Goal: Task Accomplishment & Management: Manage account settings

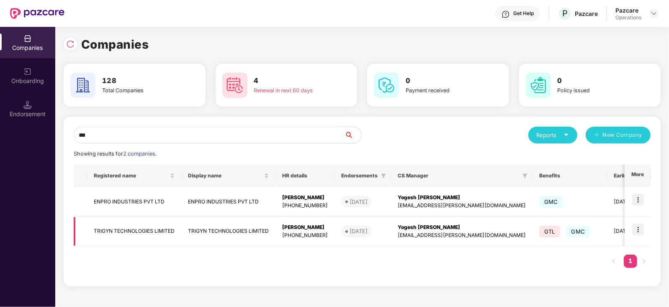
type input "***"
click at [175, 230] on td "TRIGYN TECHNOLOGIES LIMITED" at bounding box center [134, 232] width 94 height 30
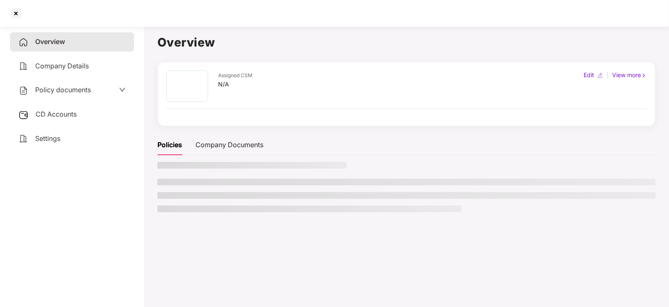
click at [53, 114] on span "CD Accounts" at bounding box center [56, 114] width 41 height 8
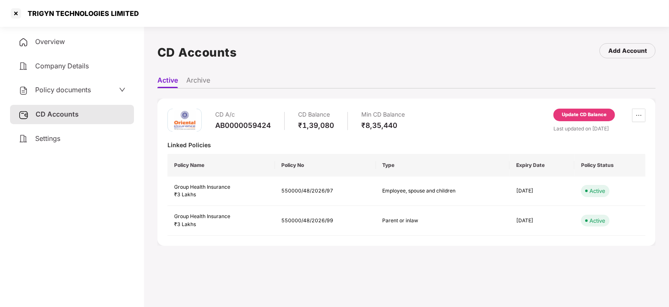
click at [584, 116] on div "Update CD Balance" at bounding box center [584, 115] width 45 height 8
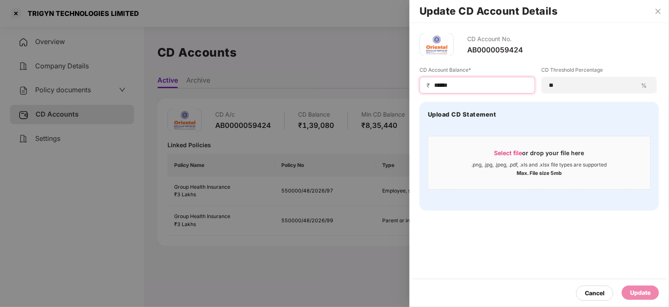
drag, startPoint x: 458, startPoint y: 83, endPoint x: 413, endPoint y: 83, distance: 45.7
click at [413, 83] on div "CD Account No. AB0000059424 CD Account Balance* ₹ ****** CD Threshold Percentag…" at bounding box center [540, 121] width 260 height 197
paste input
type input "******"
click at [635, 294] on div "Update" at bounding box center [640, 292] width 21 height 9
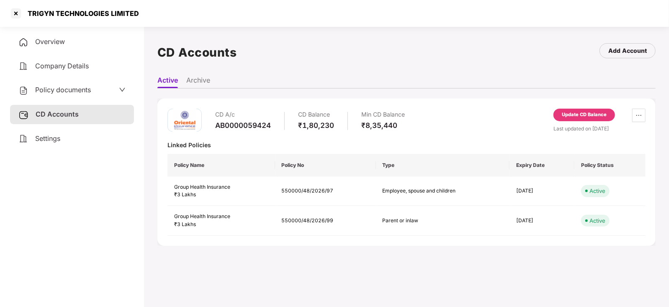
click at [62, 90] on span "Policy documents" at bounding box center [63, 89] width 56 height 8
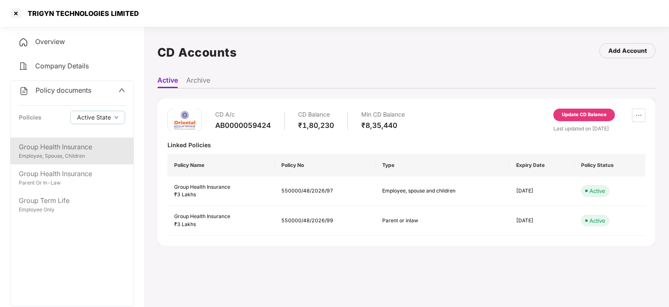
click at [85, 150] on div "Group Health Insurance" at bounding box center [72, 147] width 106 height 10
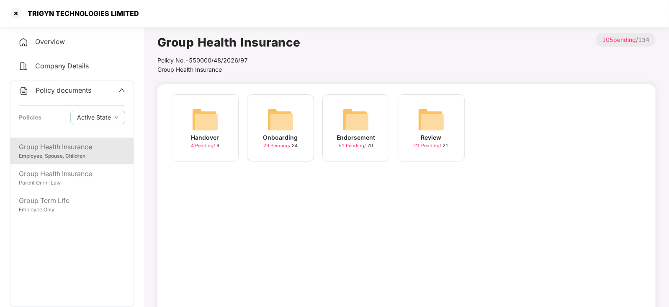
click at [352, 124] on img at bounding box center [356, 119] width 27 height 27
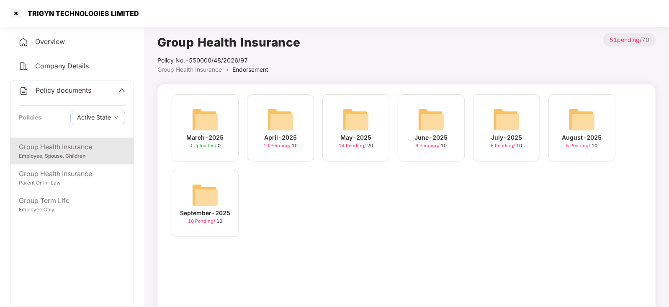
click at [205, 186] on img at bounding box center [205, 194] width 27 height 27
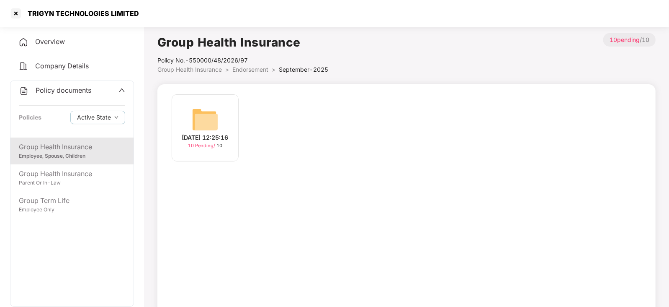
click at [199, 109] on img at bounding box center [205, 119] width 27 height 27
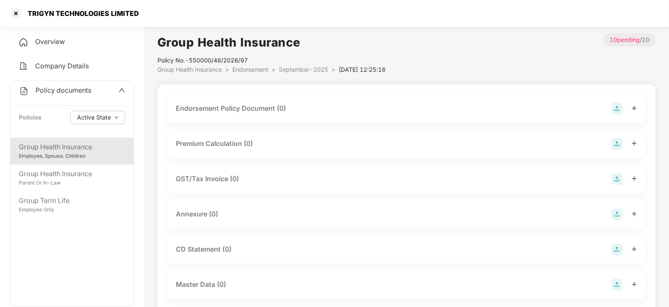
click at [616, 112] on img at bounding box center [618, 109] width 12 height 12
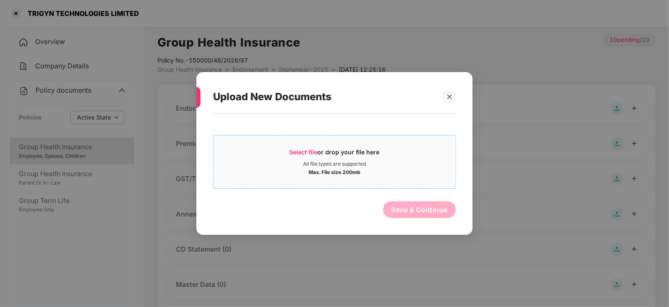
click at [300, 147] on span "Select file or drop your file here All file types are supported Max. File size …" at bounding box center [335, 162] width 242 height 40
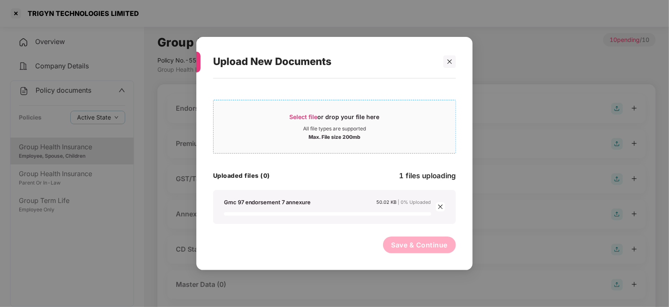
click at [307, 111] on span "Select file or drop your file here All file types are supported Max. File size …" at bounding box center [335, 126] width 242 height 40
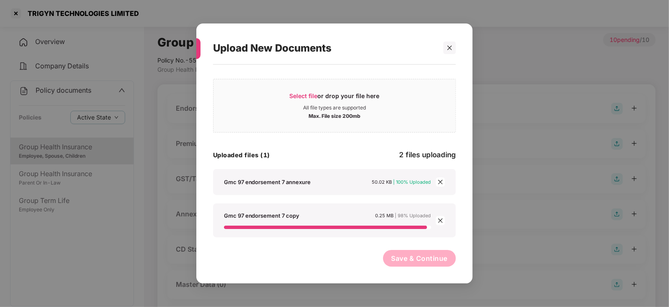
scroll to position [1, 0]
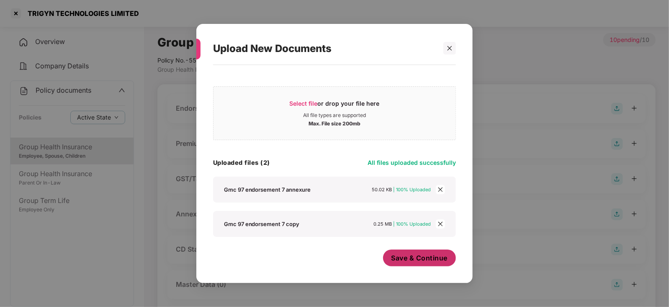
click at [424, 260] on span "Save & Continue" at bounding box center [420, 257] width 57 height 9
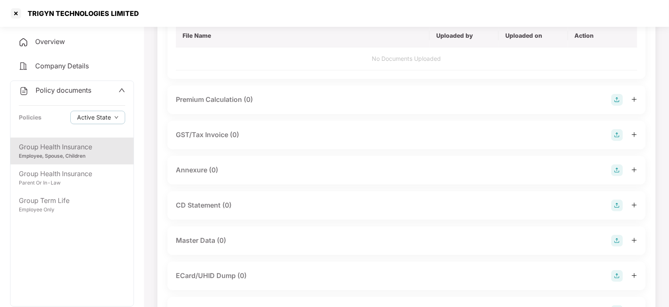
scroll to position [104, 0]
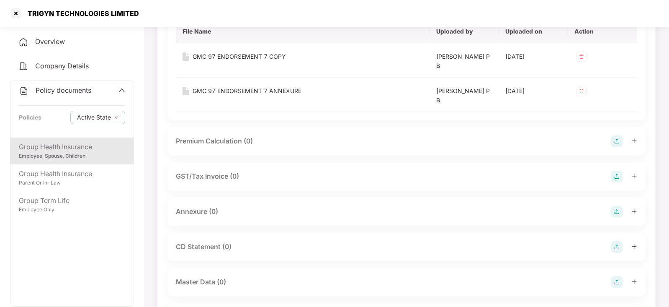
click at [616, 139] on img at bounding box center [618, 141] width 12 height 12
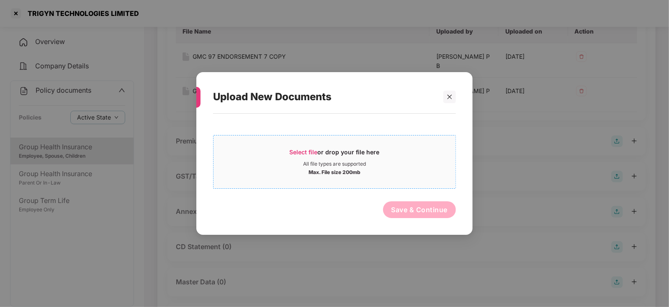
click at [306, 151] on span "Select file" at bounding box center [304, 151] width 28 height 7
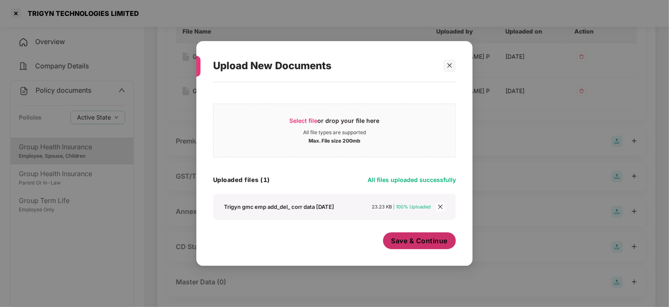
click at [405, 245] on span "Save & Continue" at bounding box center [420, 240] width 57 height 9
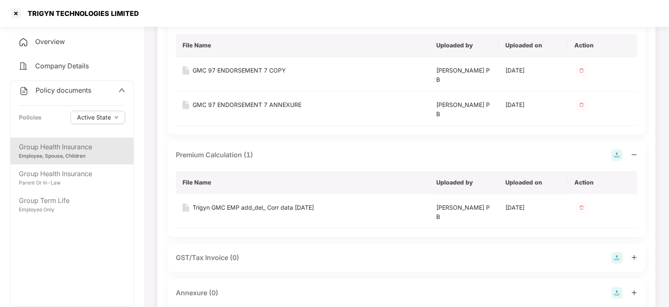
scroll to position [157, 0]
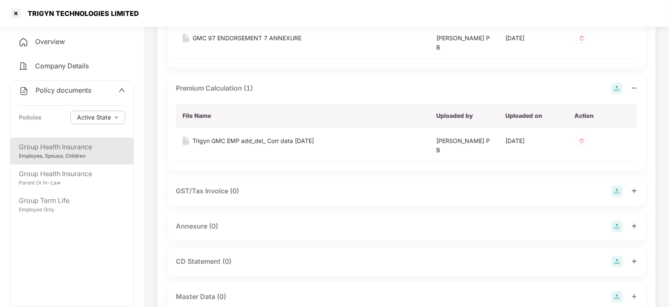
click at [615, 224] on img at bounding box center [618, 226] width 12 height 12
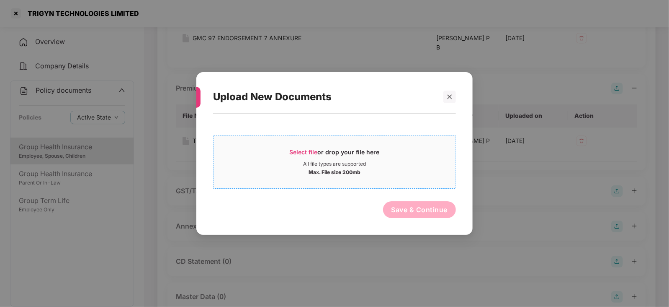
click at [299, 153] on span "Select file" at bounding box center [304, 151] width 28 height 7
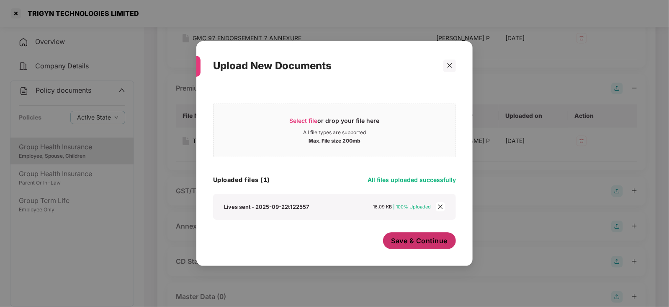
click at [406, 245] on span "Save & Continue" at bounding box center [420, 240] width 57 height 9
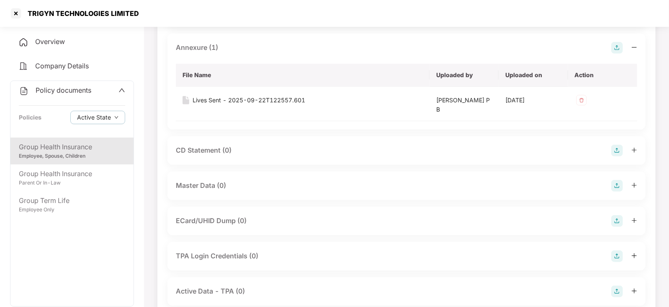
scroll to position [314, 0]
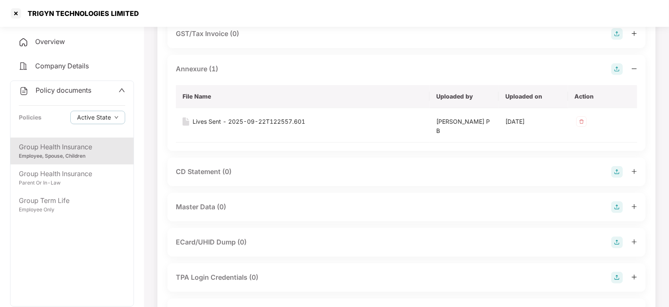
click at [614, 212] on img at bounding box center [618, 207] width 12 height 12
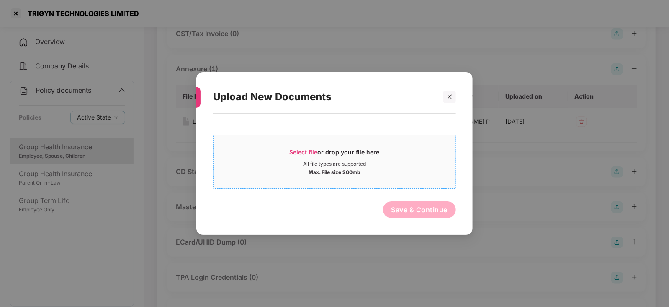
click at [304, 150] on span "Select file" at bounding box center [304, 151] width 28 height 7
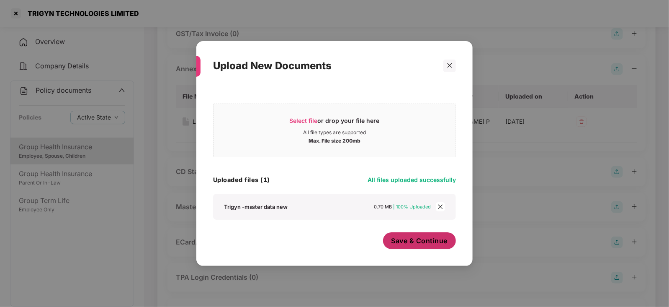
click at [402, 244] on span "Save & Continue" at bounding box center [420, 240] width 57 height 9
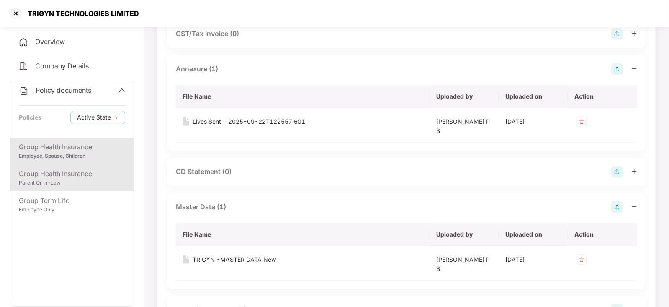
click at [77, 175] on div "Group Health Insurance" at bounding box center [72, 173] width 106 height 10
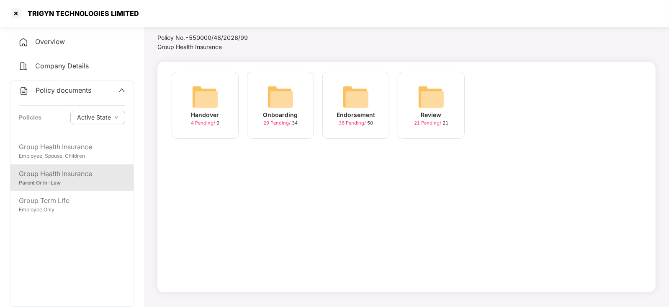
click at [359, 89] on img at bounding box center [356, 96] width 27 height 27
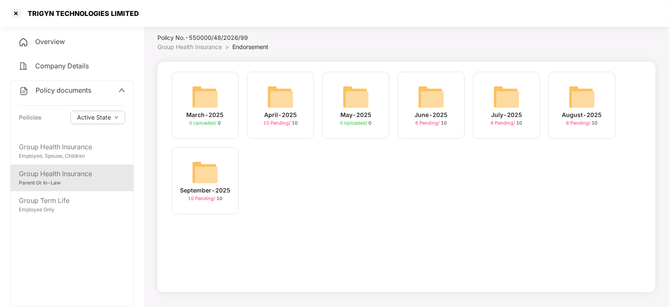
click at [220, 167] on div "September-2025 10 Pending / 10" at bounding box center [205, 180] width 67 height 67
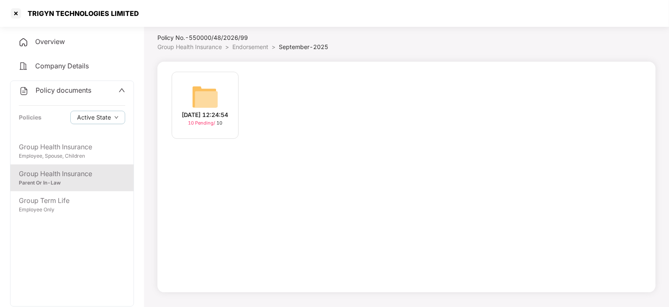
click at [219, 97] on div "[DATE] 12:24:54 10 Pending / 10" at bounding box center [205, 105] width 67 height 67
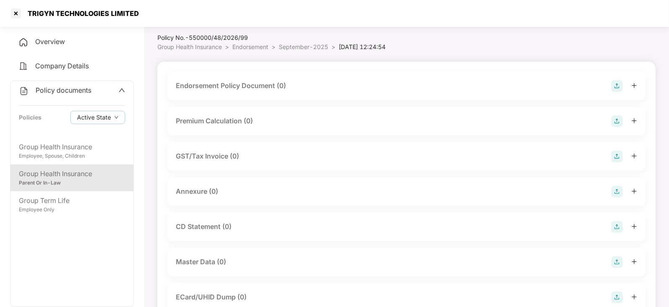
scroll to position [159, 0]
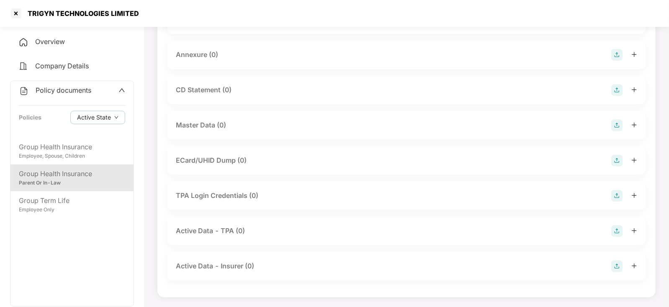
click at [620, 121] on img at bounding box center [618, 125] width 12 height 12
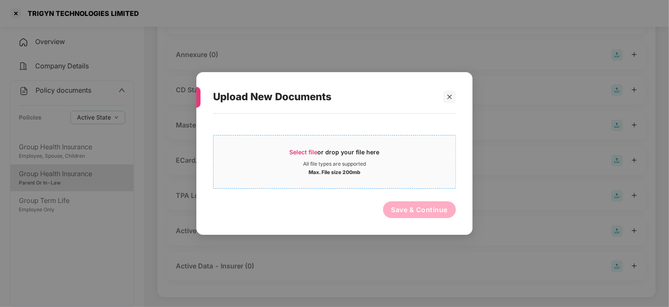
click at [301, 155] on div "Select file or drop your file here" at bounding box center [335, 154] width 90 height 13
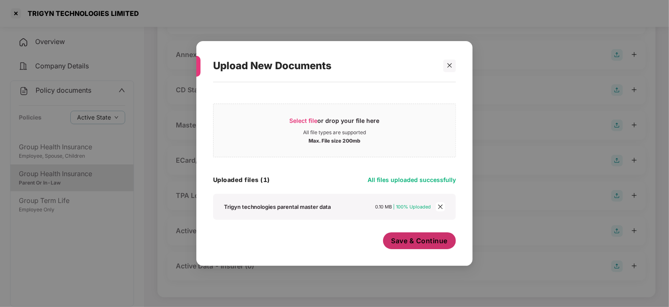
click at [418, 240] on span "Save & Continue" at bounding box center [420, 240] width 57 height 9
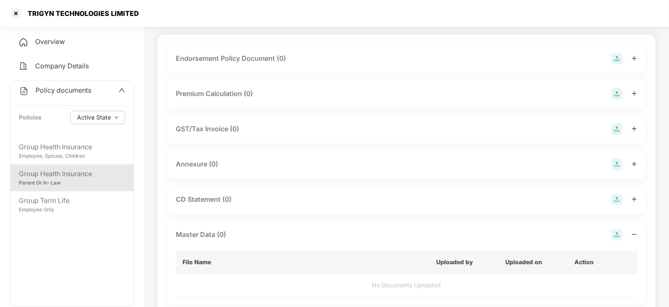
scroll to position [0, 0]
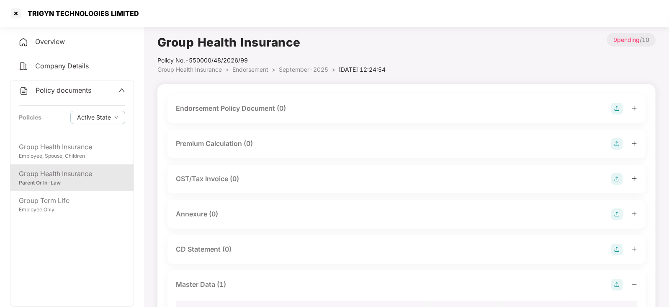
click at [621, 112] on img at bounding box center [618, 109] width 12 height 12
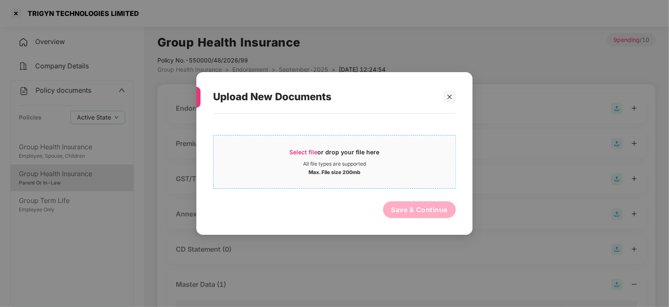
click at [305, 155] on div "Select file or drop your file here" at bounding box center [335, 154] width 90 height 13
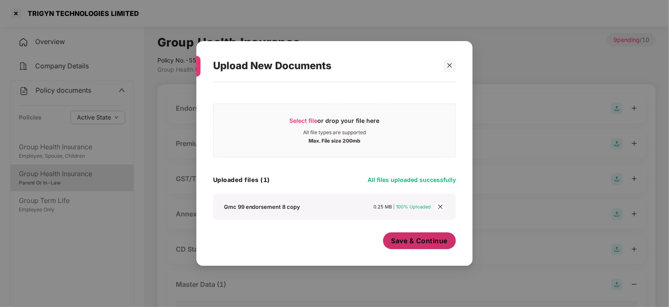
click at [441, 240] on span "Save & Continue" at bounding box center [420, 240] width 57 height 9
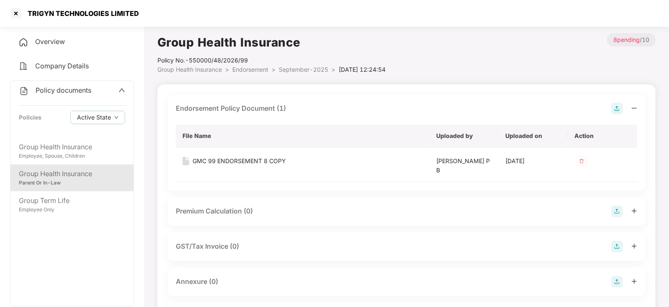
click at [622, 209] on img at bounding box center [618, 211] width 12 height 12
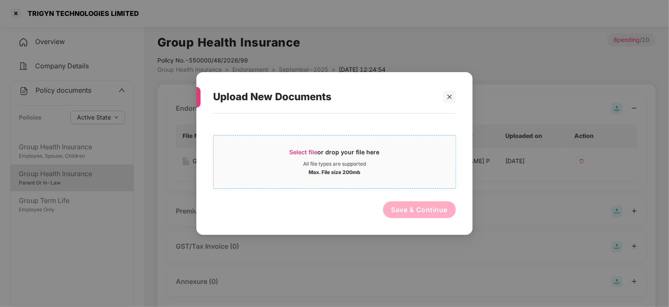
click at [304, 148] on div "Select file or drop your file here" at bounding box center [335, 154] width 90 height 13
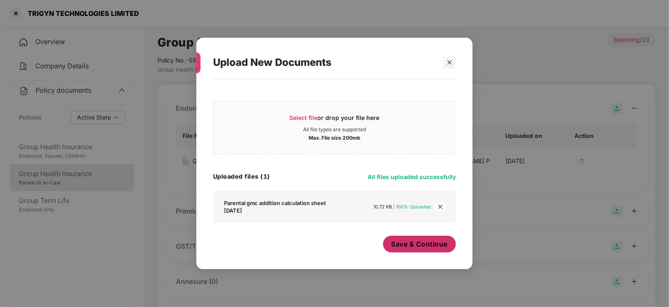
click at [406, 246] on span "Save & Continue" at bounding box center [420, 243] width 57 height 9
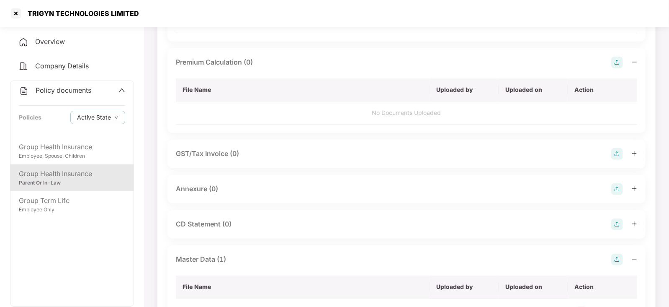
scroll to position [209, 0]
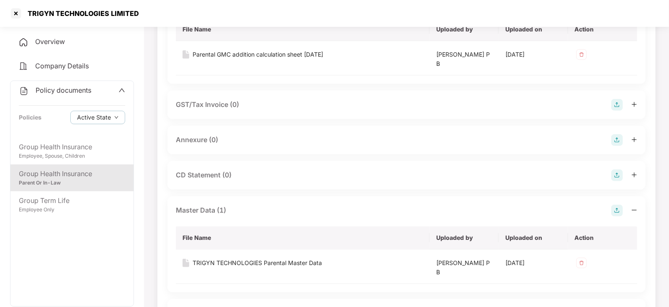
click at [610, 137] on div "Annexure (0)" at bounding box center [407, 140] width 462 height 12
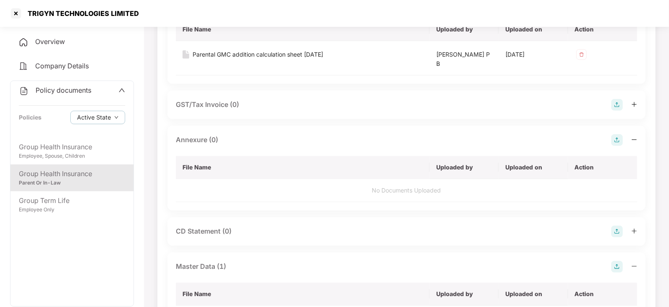
click at [622, 141] on img at bounding box center [618, 140] width 12 height 12
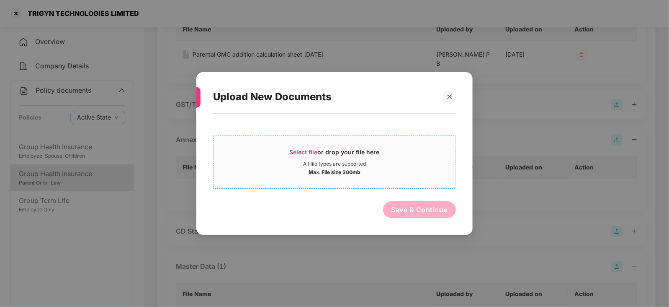
click at [309, 155] on div "Select file or drop your file here" at bounding box center [335, 154] width 90 height 13
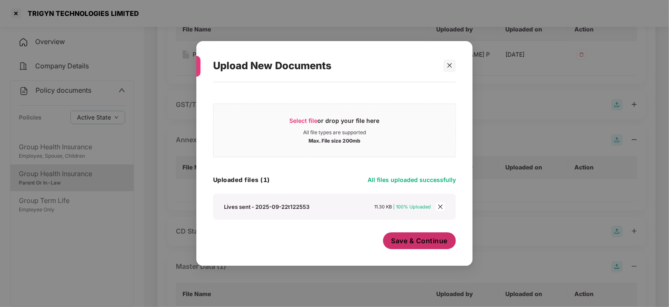
click at [416, 244] on span "Save & Continue" at bounding box center [420, 240] width 57 height 9
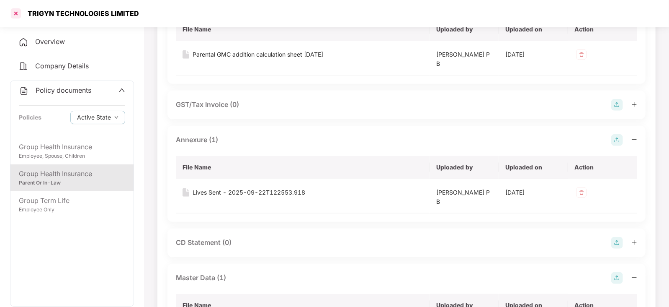
click at [13, 10] on div at bounding box center [15, 13] width 13 height 13
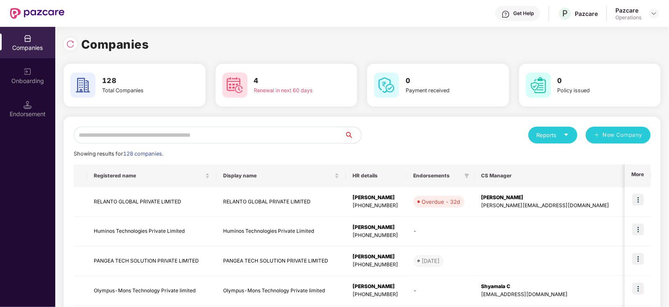
scroll to position [0, 0]
click at [180, 135] on input "text" at bounding box center [209, 135] width 271 height 17
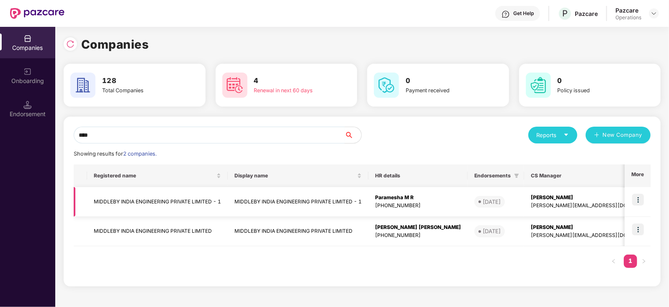
type input "****"
click at [210, 208] on td "MIDDLEBY INDIA ENGINEERING PRIVATE LIMITED - 1" at bounding box center [157, 202] width 141 height 30
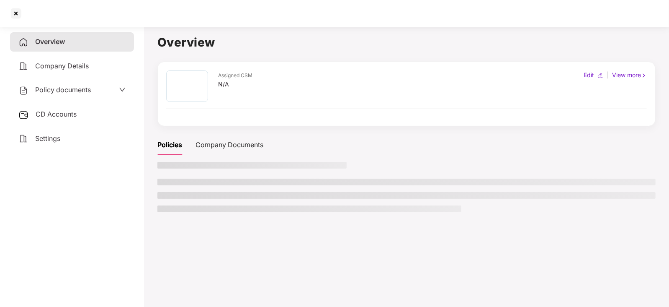
click at [54, 111] on span "CD Accounts" at bounding box center [56, 114] width 41 height 8
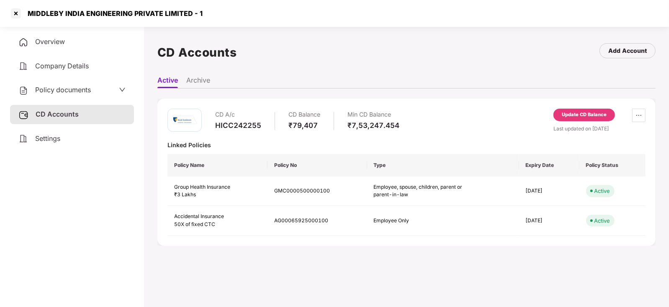
click at [571, 117] on div "Update CD Balance" at bounding box center [584, 115] width 45 height 8
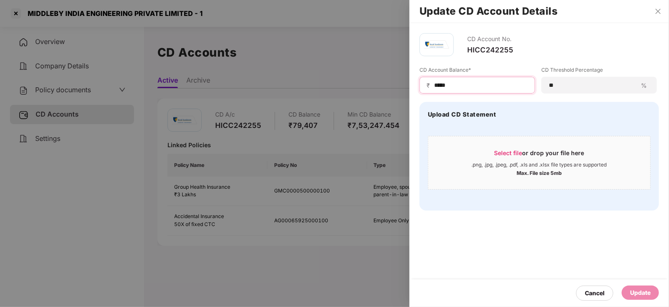
drag, startPoint x: 455, startPoint y: 83, endPoint x: 432, endPoint y: 83, distance: 22.6
click at [432, 83] on div "₹ *****" at bounding box center [478, 85] width 116 height 17
paste input "*"
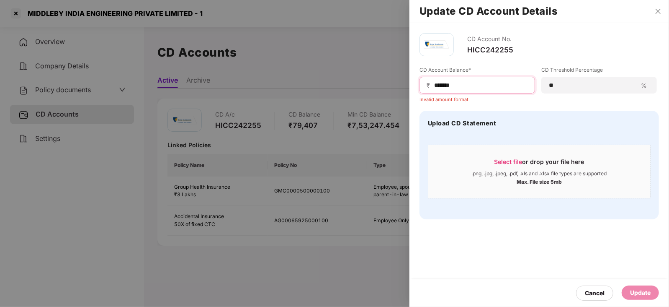
click at [434, 87] on input "******" at bounding box center [481, 85] width 95 height 9
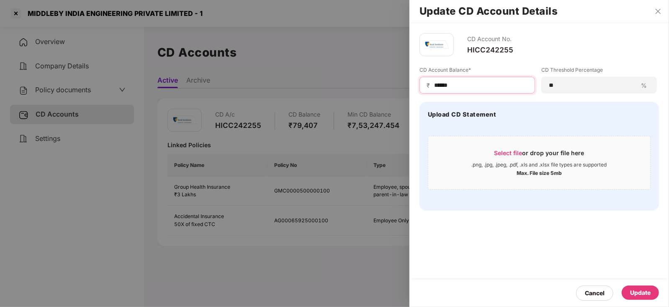
type input "******"
click at [626, 288] on div "Update" at bounding box center [640, 292] width 37 height 14
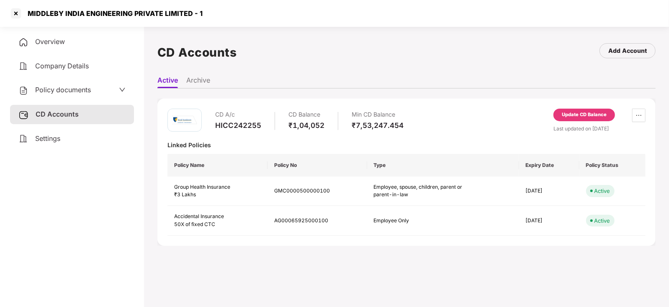
click at [53, 98] on div "Policy documents" at bounding box center [72, 89] width 124 height 19
click at [52, 96] on div "Policy documents" at bounding box center [54, 90] width 72 height 11
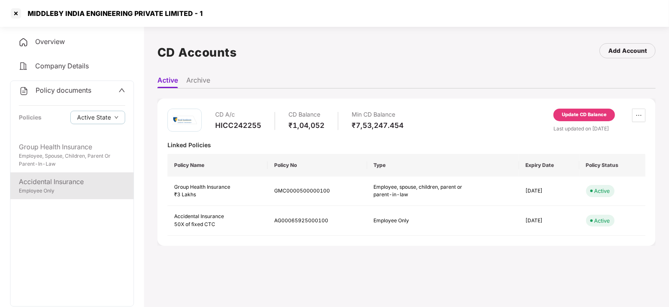
click at [54, 176] on div "Accidental Insurance" at bounding box center [72, 181] width 106 height 10
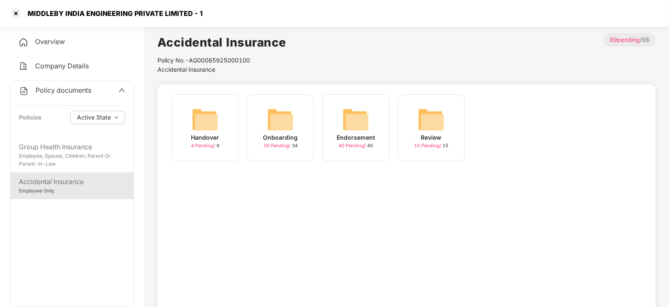
click at [348, 111] on img at bounding box center [356, 119] width 27 height 27
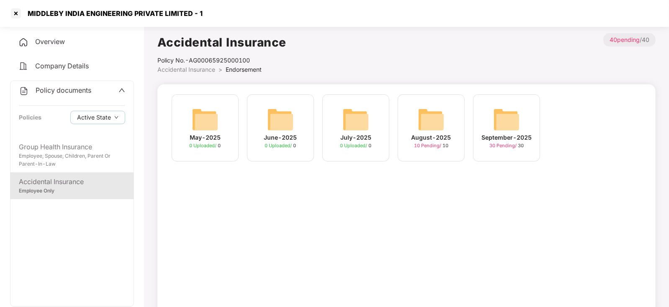
click at [440, 122] on img at bounding box center [431, 119] width 27 height 27
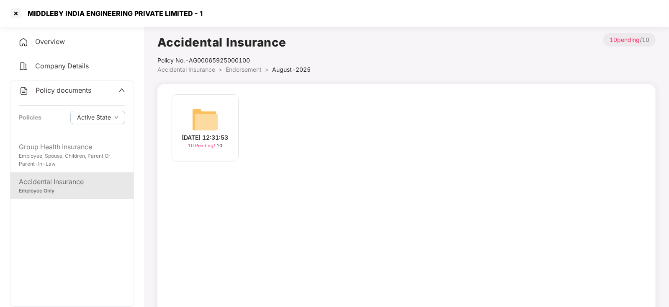
click at [206, 118] on img at bounding box center [205, 119] width 27 height 27
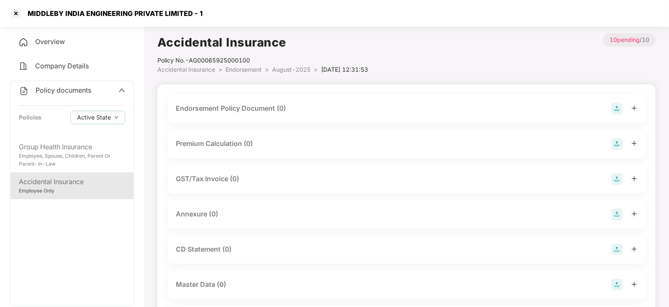
click at [613, 106] on img at bounding box center [618, 109] width 12 height 12
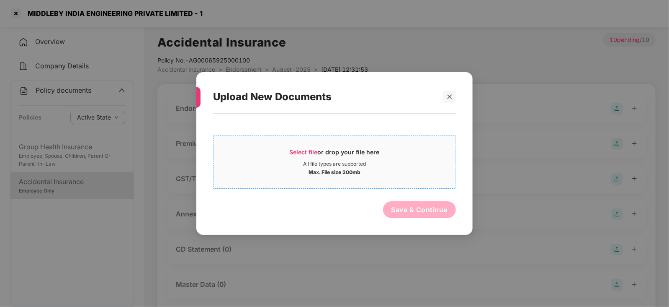
click at [317, 154] on span "Select file" at bounding box center [304, 151] width 28 height 7
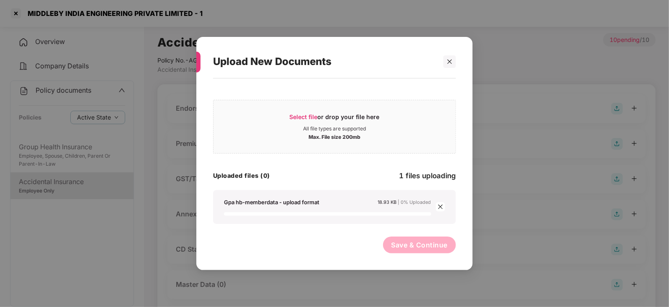
click at [442, 204] on icon "close" at bounding box center [441, 207] width 6 height 6
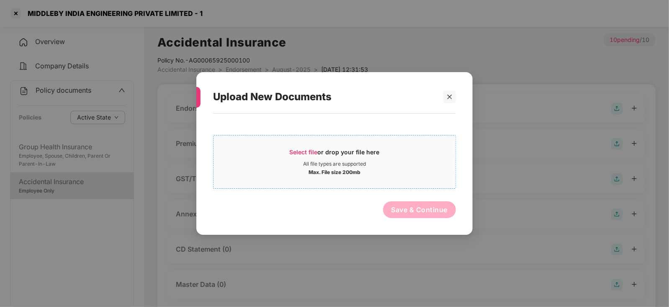
click at [303, 149] on span "Select file" at bounding box center [304, 151] width 28 height 7
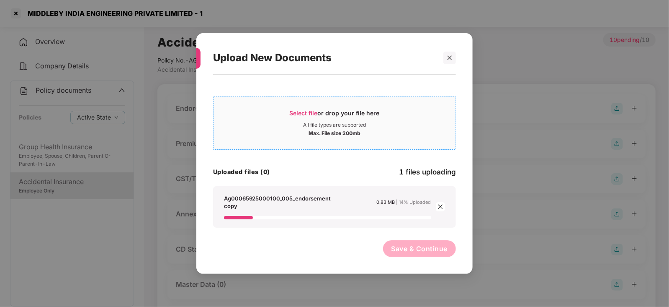
click at [304, 115] on span "Select file" at bounding box center [304, 112] width 28 height 7
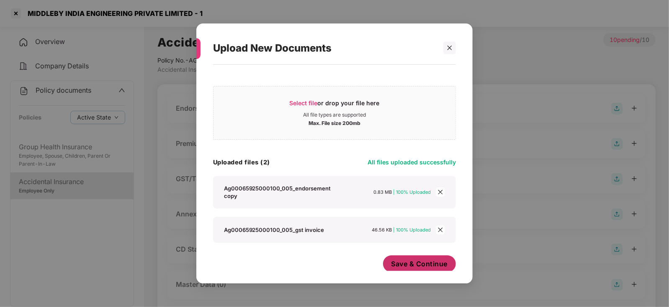
click at [442, 261] on span "Save & Continue" at bounding box center [420, 263] width 57 height 9
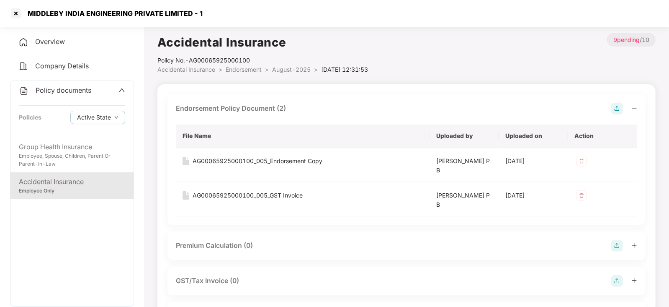
click at [614, 247] on img at bounding box center [618, 246] width 12 height 12
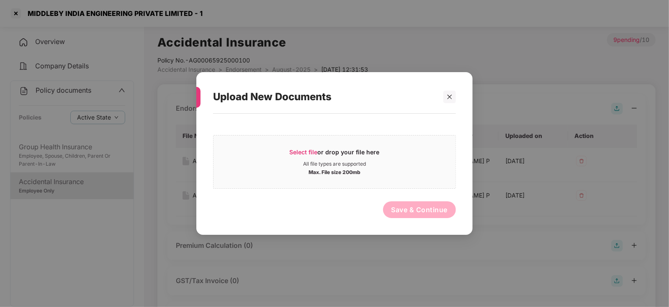
click at [458, 95] on div "Upload New Documents Select file or drop your file here All file types are supp…" at bounding box center [334, 153] width 276 height 163
click at [299, 157] on div "Select file or drop your file here" at bounding box center [335, 154] width 90 height 13
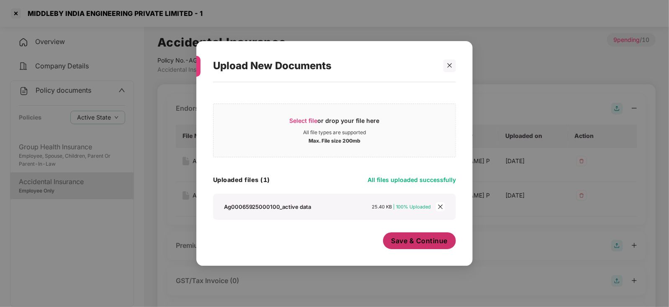
click at [408, 239] on span "Save & Continue" at bounding box center [420, 240] width 57 height 9
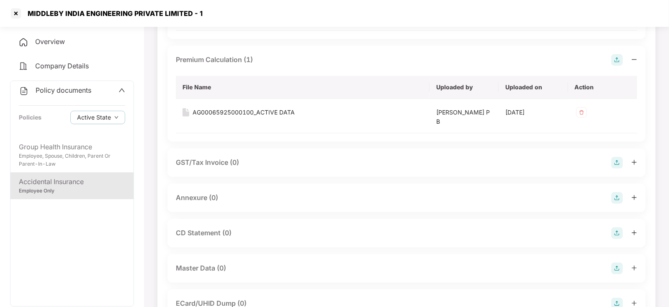
scroll to position [209, 0]
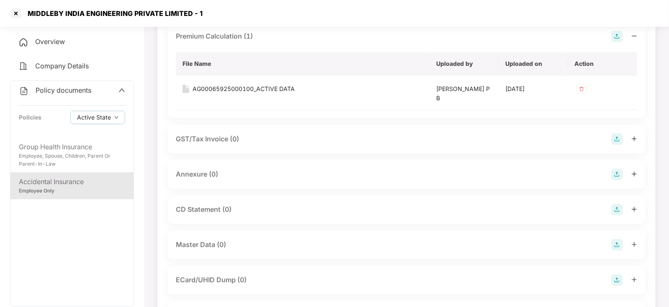
click at [618, 173] on img at bounding box center [618, 174] width 12 height 12
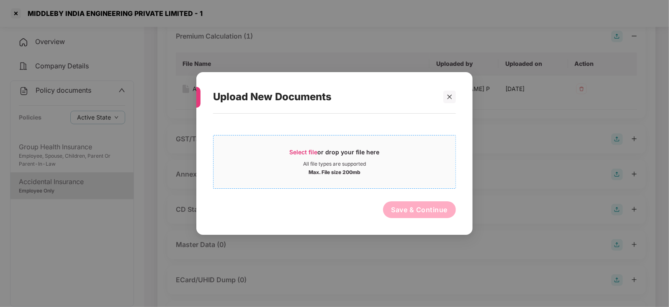
click at [300, 154] on span "Select file" at bounding box center [304, 151] width 28 height 7
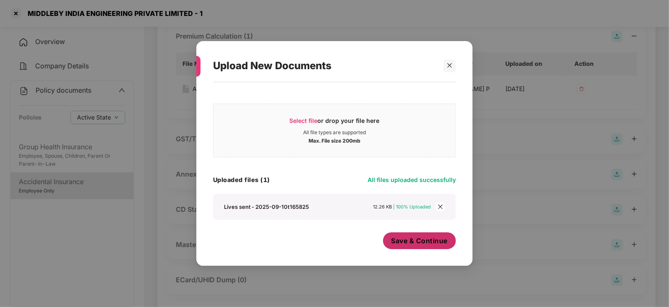
click at [416, 249] on button "Save & Continue" at bounding box center [419, 240] width 73 height 17
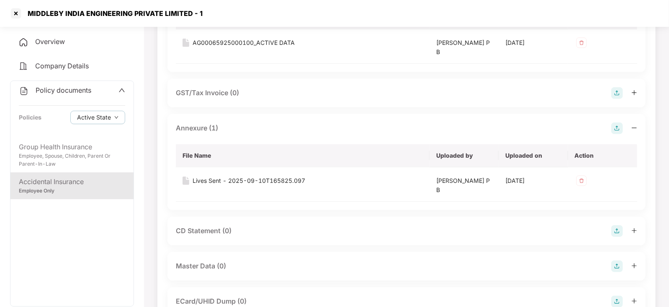
scroll to position [262, 0]
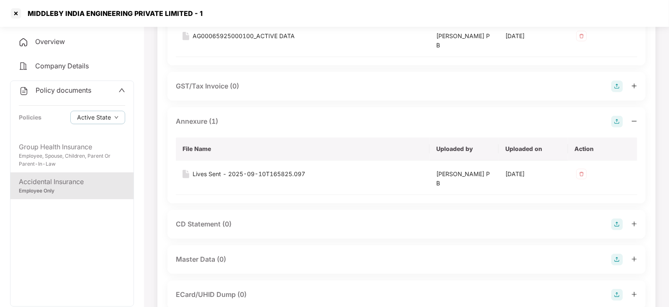
click at [615, 256] on img at bounding box center [618, 259] width 12 height 12
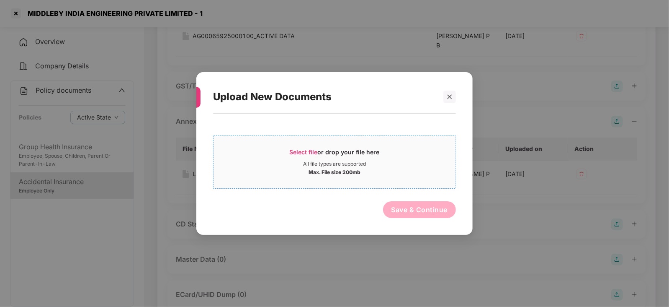
click at [298, 152] on span "Select file" at bounding box center [304, 151] width 28 height 7
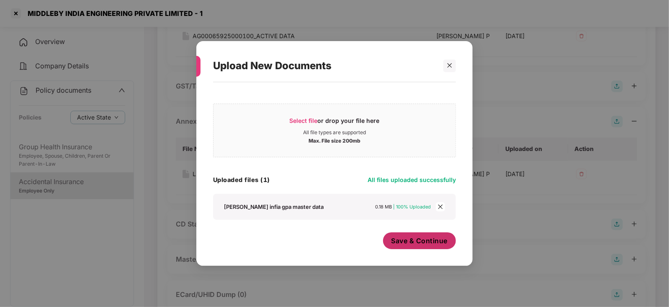
click at [406, 244] on span "Save & Continue" at bounding box center [420, 240] width 57 height 9
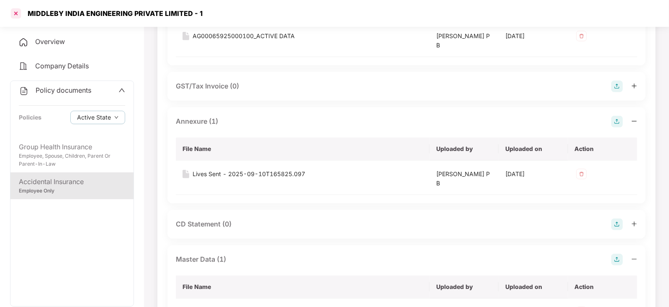
click at [10, 13] on div at bounding box center [15, 13] width 13 height 13
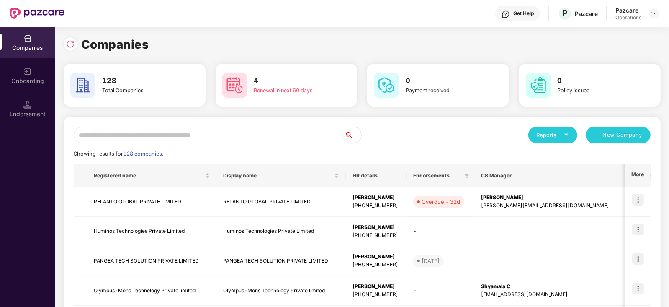
scroll to position [0, 0]
